Goal: Information Seeking & Learning: Find specific fact

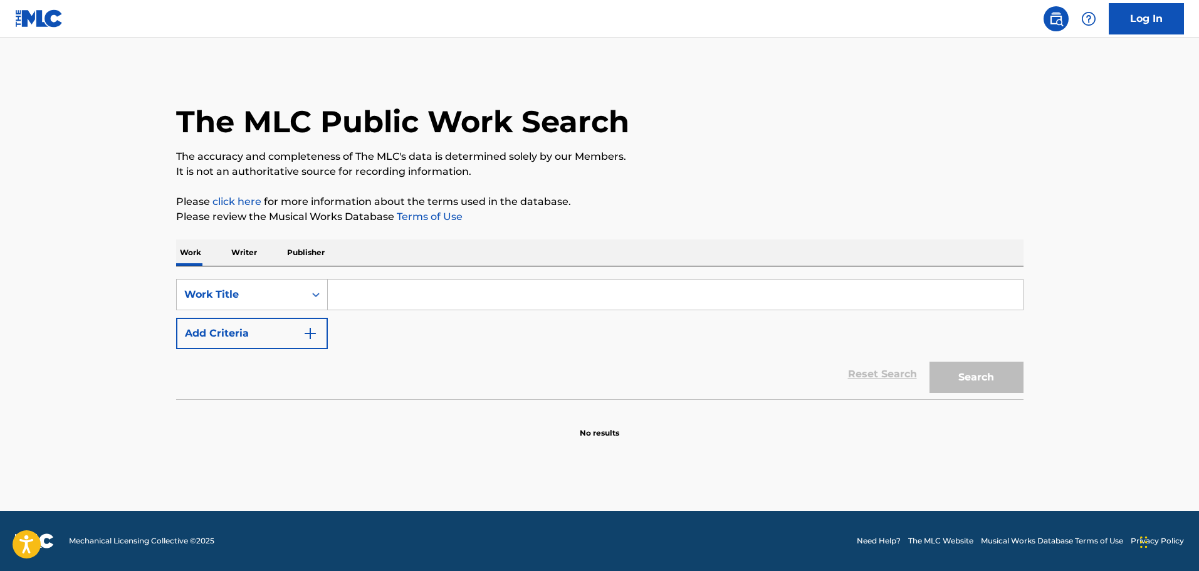
click at [400, 296] on input "Search Form" at bounding box center [675, 295] width 695 height 30
type input "henny energy"
click at [930, 362] on button "Search" at bounding box center [977, 377] width 94 height 31
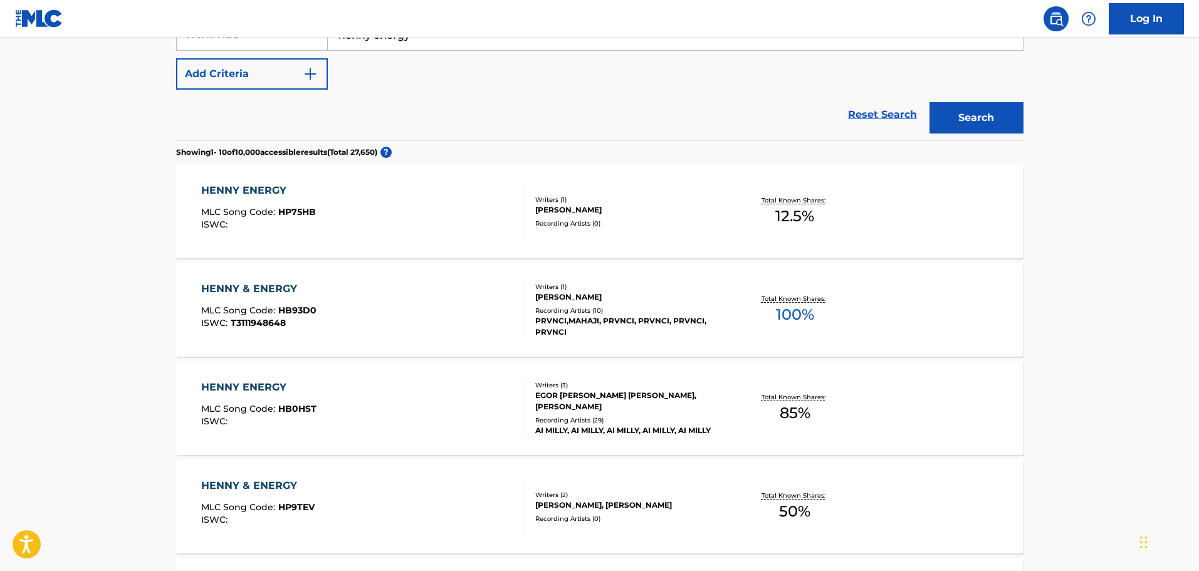
scroll to position [125, 0]
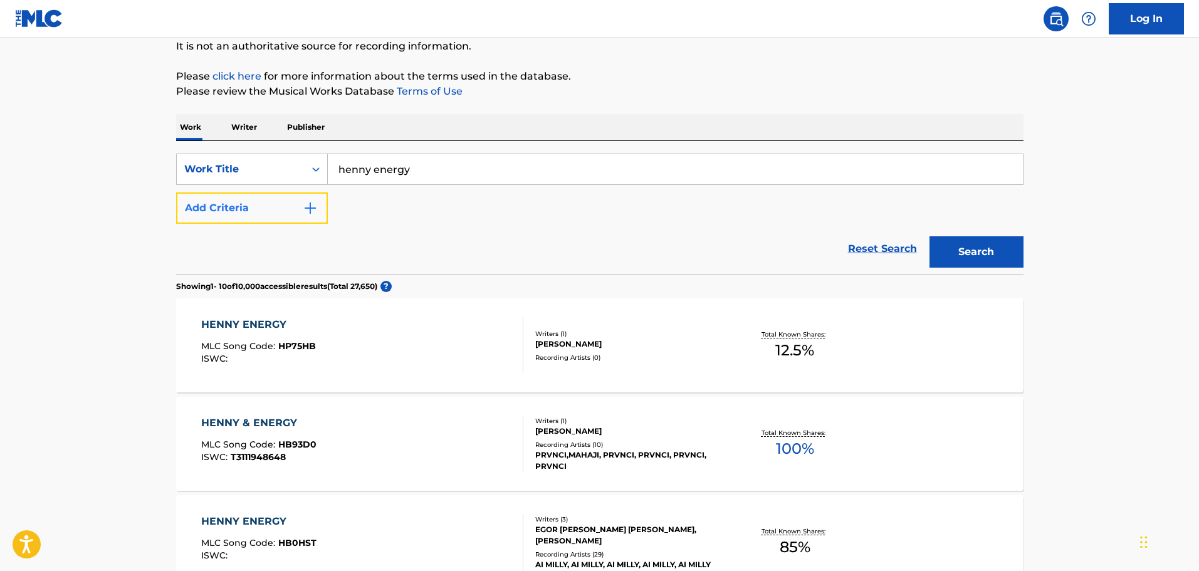
click at [229, 206] on button "Add Criteria" at bounding box center [252, 207] width 152 height 31
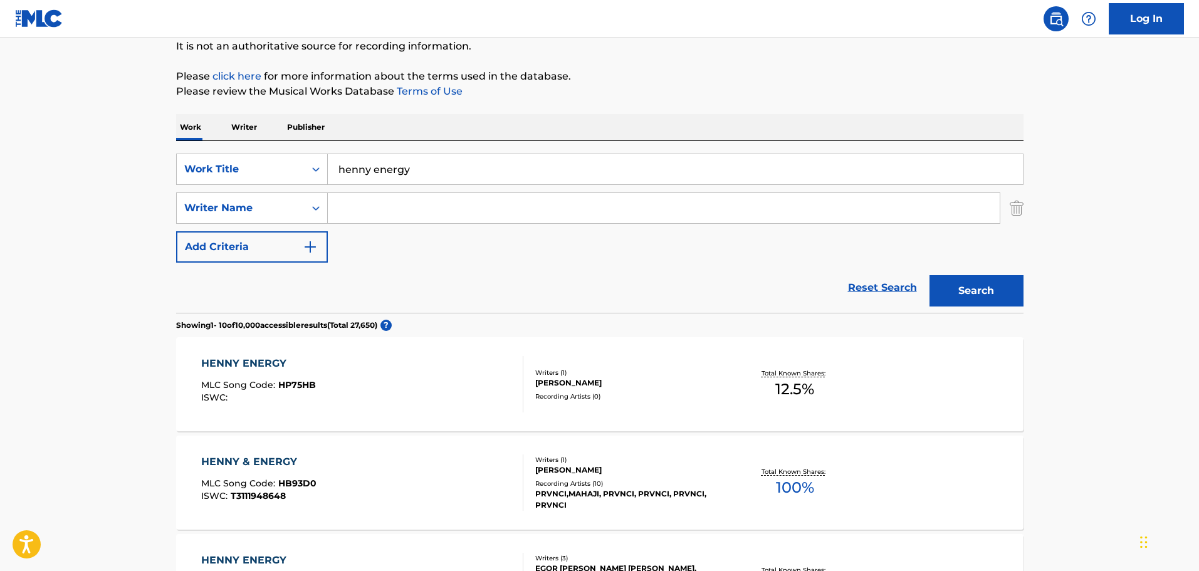
click at [426, 216] on input "Search Form" at bounding box center [664, 208] width 672 height 30
type input "tyrique"
click at [930, 275] on button "Search" at bounding box center [977, 290] width 94 height 31
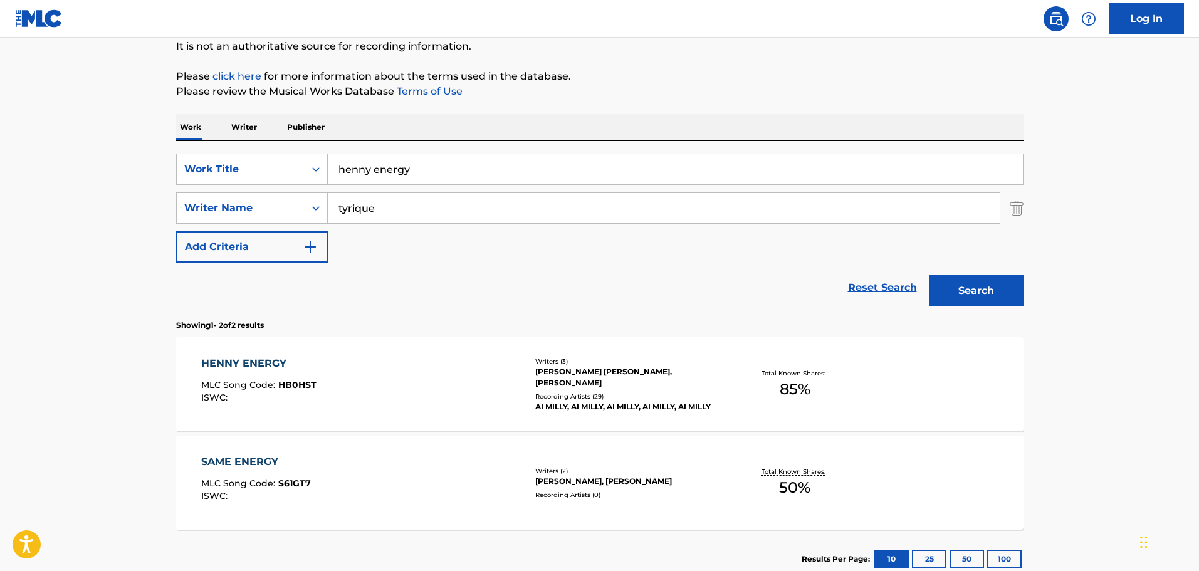
click at [445, 390] on div "HENNY ENERGY MLC Song Code : HB0HST ISWC :" at bounding box center [362, 384] width 322 height 56
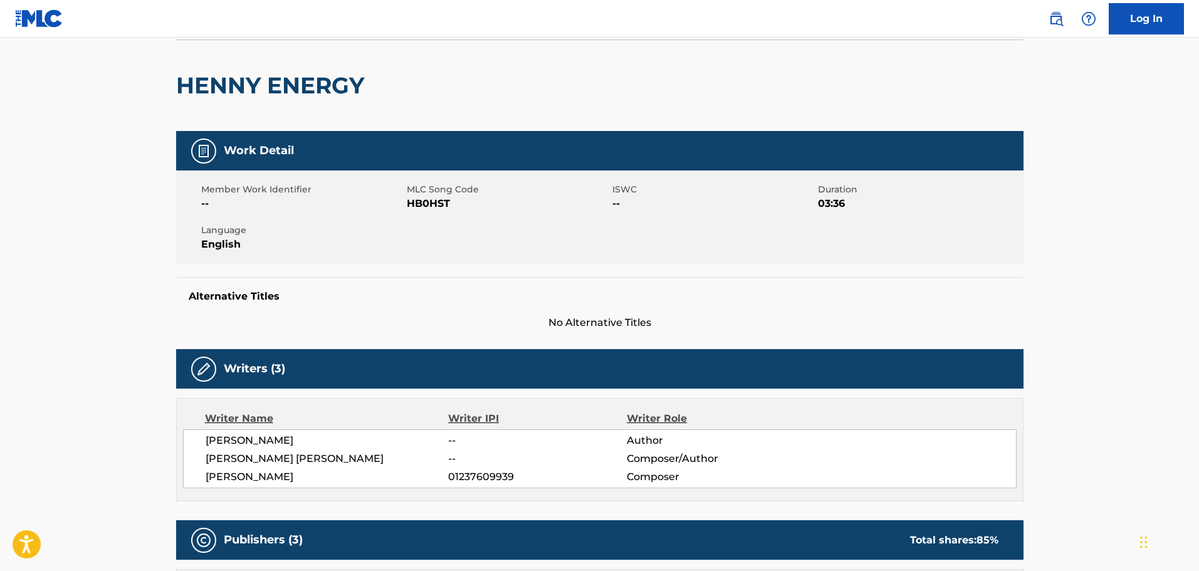
scroll to position [63, 0]
